Goal: Information Seeking & Learning: Stay updated

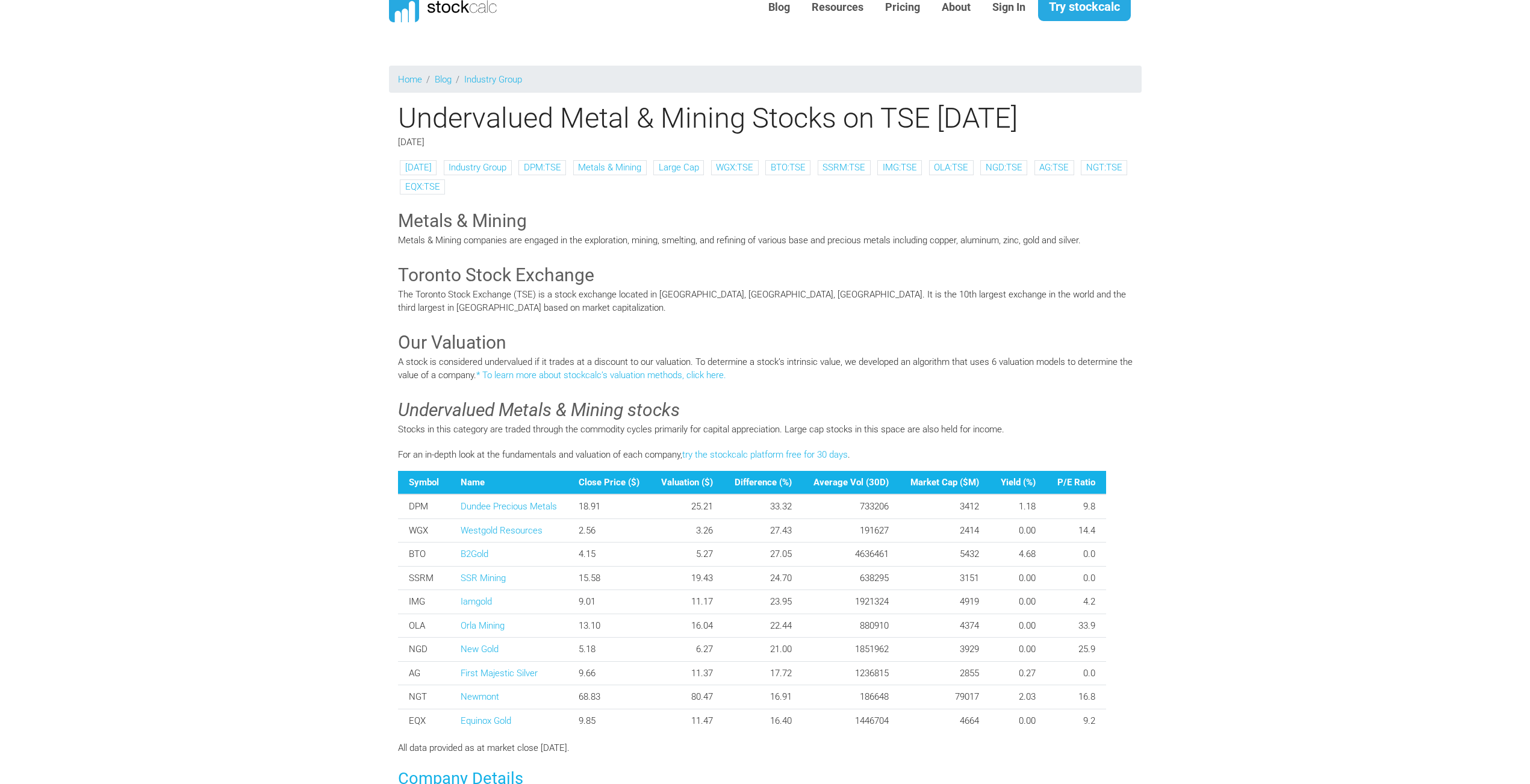
scroll to position [48, 0]
